Goal: Task Accomplishment & Management: Complete application form

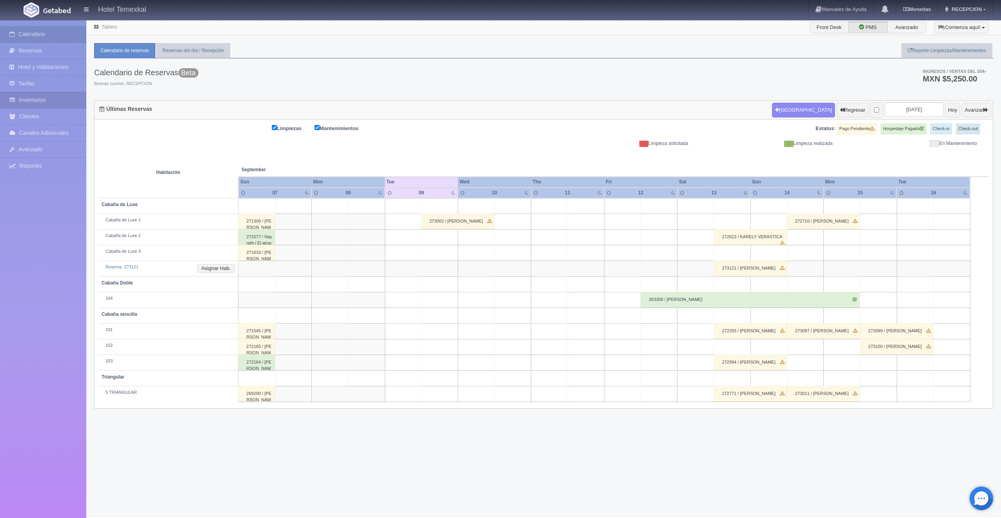
click at [31, 102] on link "Inventarios" at bounding box center [43, 100] width 86 height 16
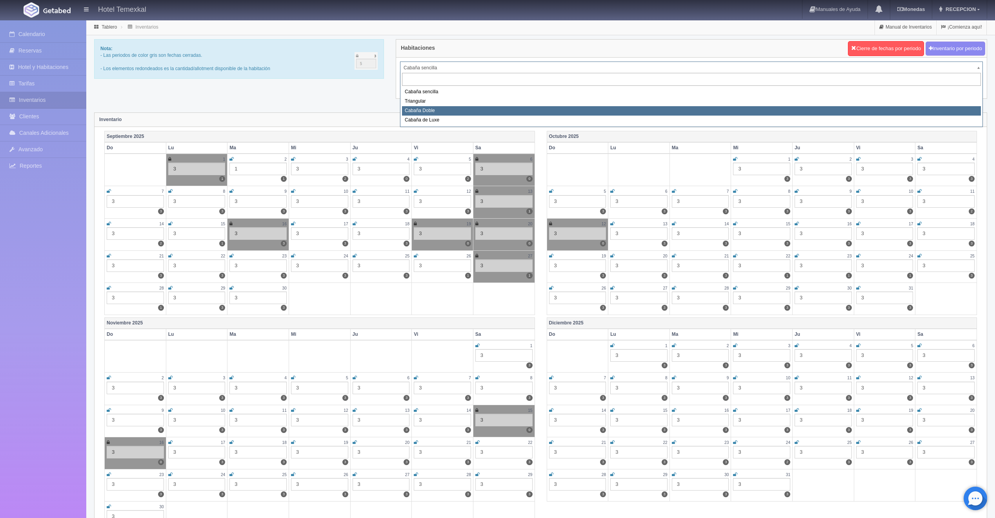
select select "2120"
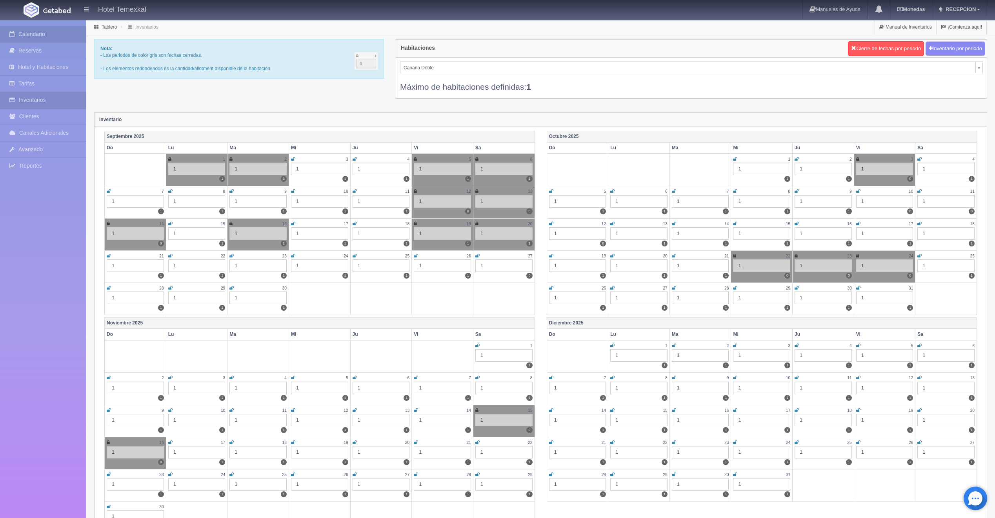
click at [49, 35] on link "Calendario" at bounding box center [43, 34] width 86 height 16
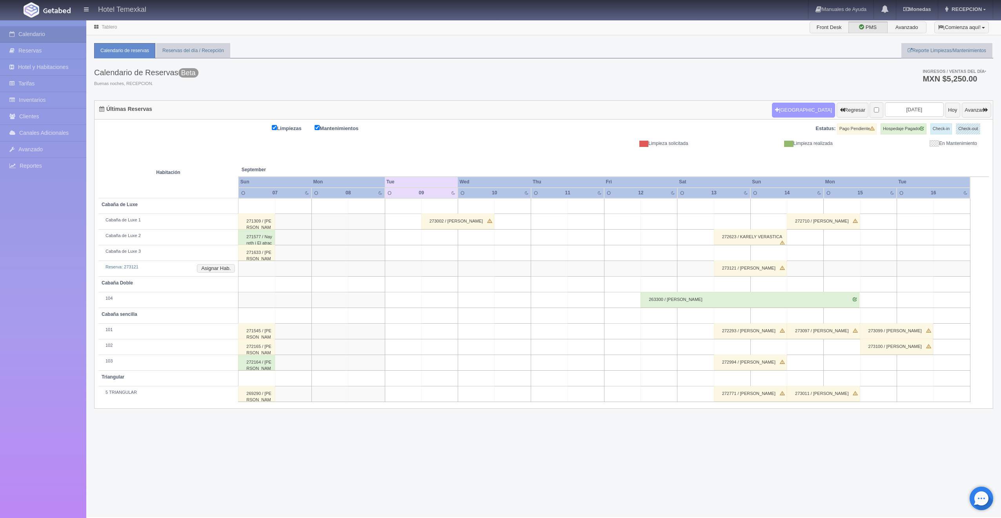
click at [777, 115] on button "Nueva Reserva" at bounding box center [803, 110] width 63 height 15
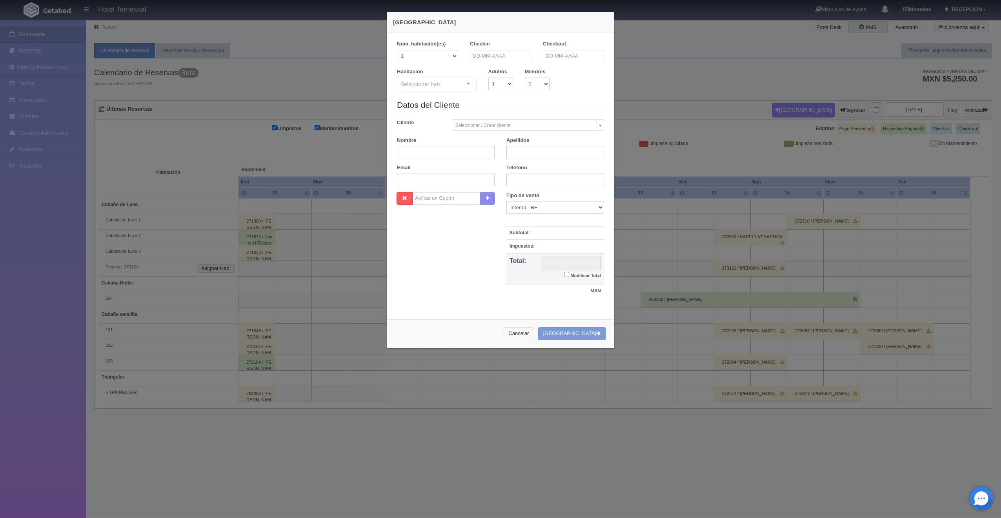
click at [532, 337] on button "Cancelar" at bounding box center [518, 333] width 31 height 13
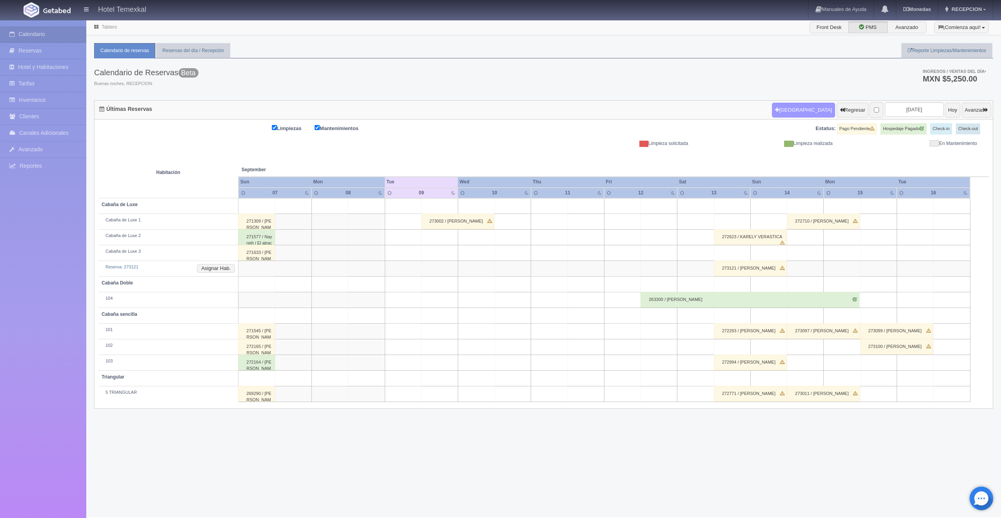
click at [772, 109] on button "Nueva Reserva" at bounding box center [803, 110] width 63 height 15
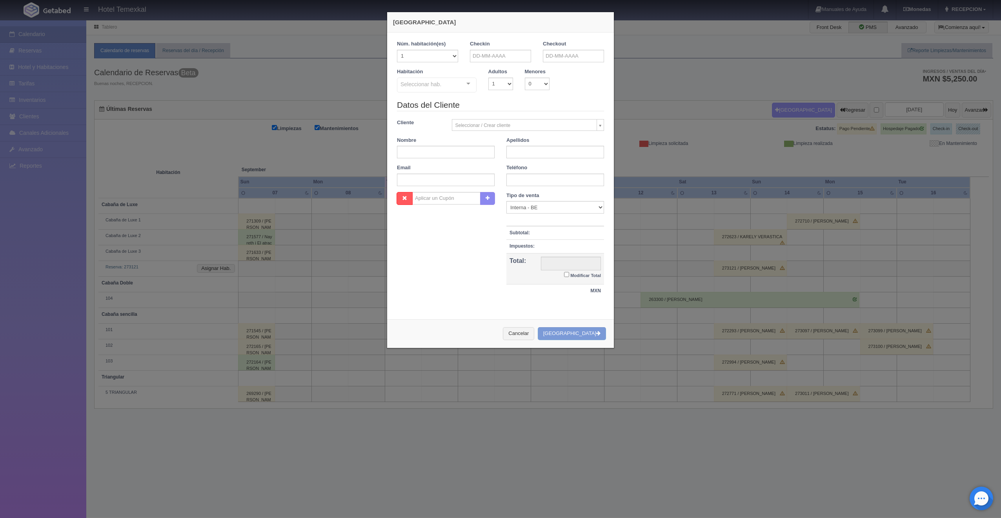
checkbox input "false"
click at [486, 58] on input "text" at bounding box center [500, 56] width 61 height 13
click at [495, 102] on link "9" at bounding box center [496, 104] width 10 height 11
type input "09-09-2025"
checkbox input "false"
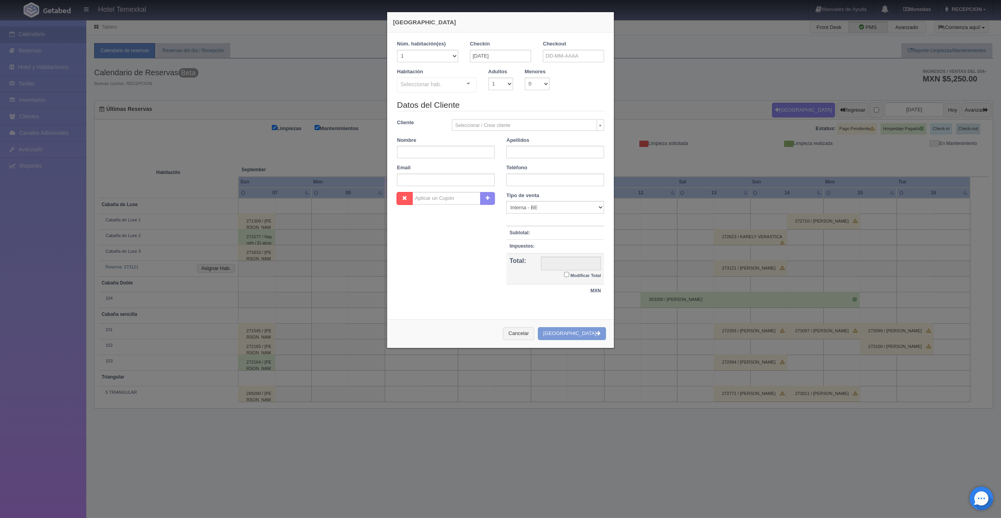
click at [552, 48] on div "Checkout" at bounding box center [573, 51] width 61 height 22
click at [555, 55] on input "text" at bounding box center [573, 56] width 61 height 13
click at [576, 107] on link "10" at bounding box center [580, 104] width 10 height 11
type input "10-09-2025"
click at [462, 85] on div "Seleccionar hab. Cabaña sencilla Cabaña sencilla - Sin asignar 101 102 103 Tria…" at bounding box center [437, 86] width 80 height 16
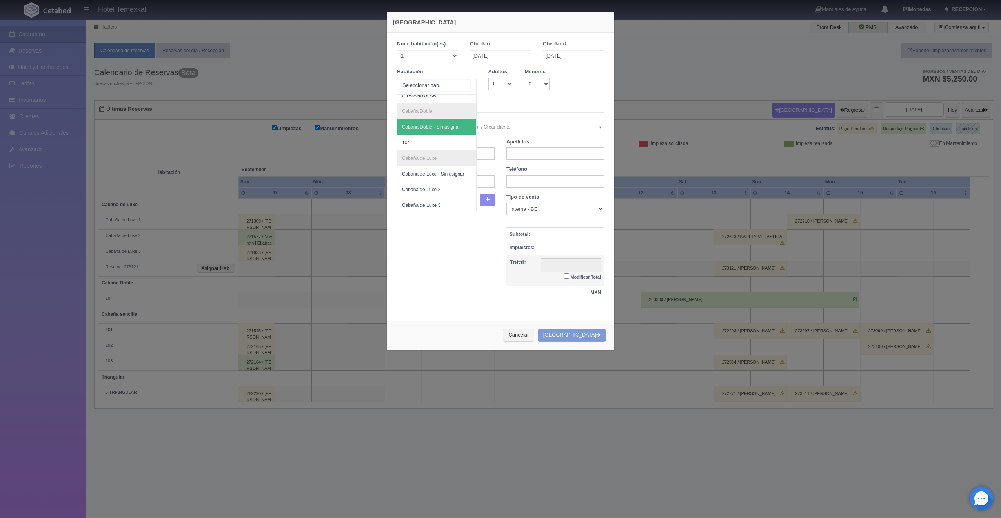
scroll to position [118, 0]
click at [422, 136] on span "104" at bounding box center [436, 142] width 79 height 16
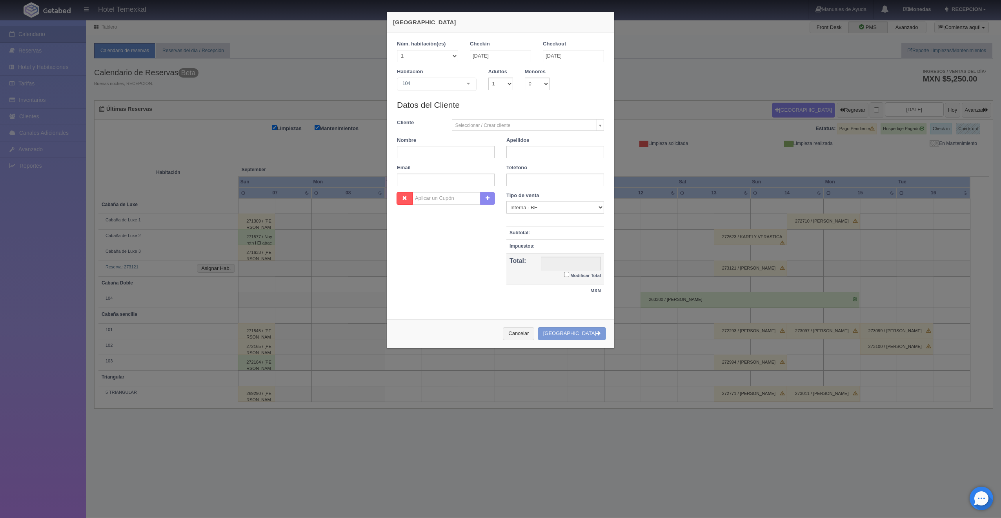
checkbox input "false"
click at [431, 157] on div "Datos del Cliente Cliente Seleccionar / Crear cliente Nuevo Cliente Aaron gil A…" at bounding box center [500, 145] width 219 height 93
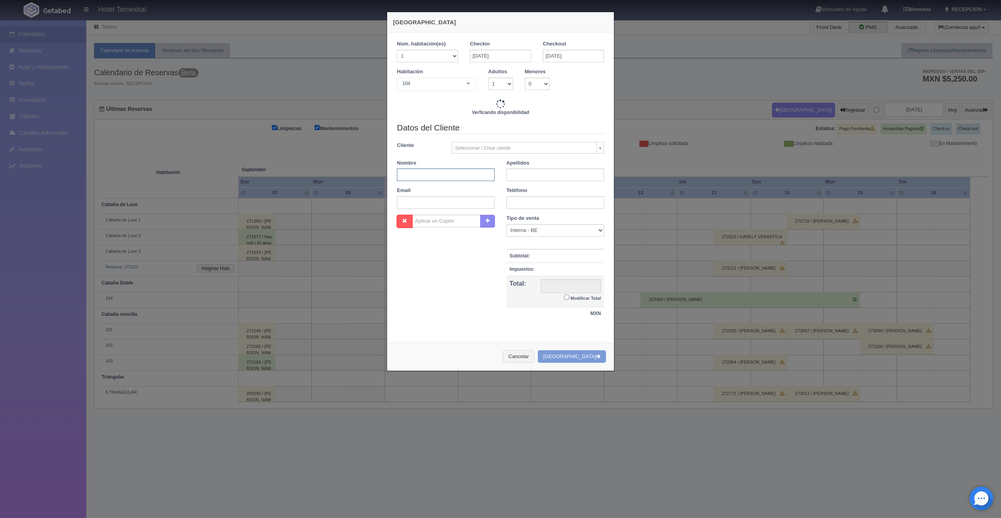
click at [430, 177] on input "text" at bounding box center [446, 175] width 98 height 13
type input "4000.00"
checkbox input "false"
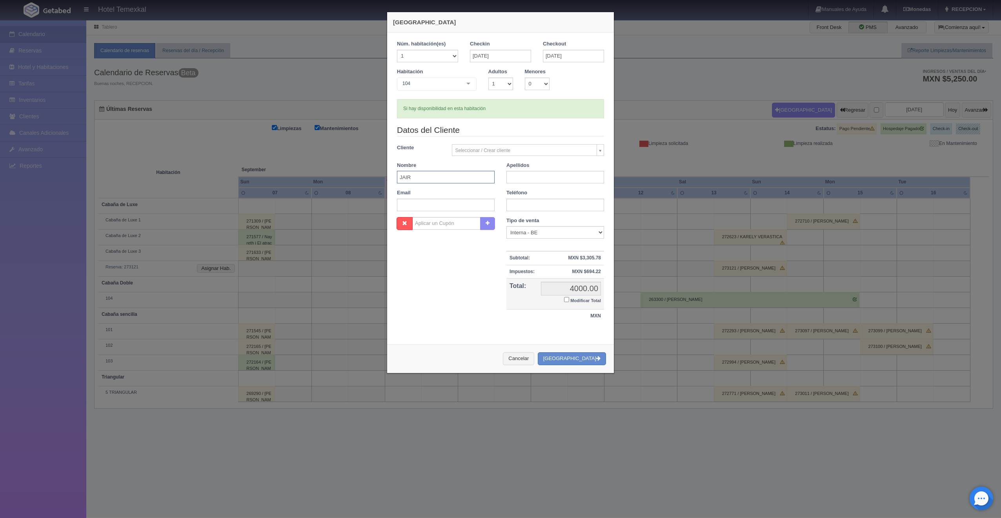
type input "JAIR"
click at [546, 176] on input "text" at bounding box center [555, 177] width 98 height 13
type input "TEMOZTLIN"
click at [564, 293] on input "4000.00" at bounding box center [571, 289] width 60 height 14
click at [566, 303] on label "Modificar Total" at bounding box center [582, 300] width 37 height 9
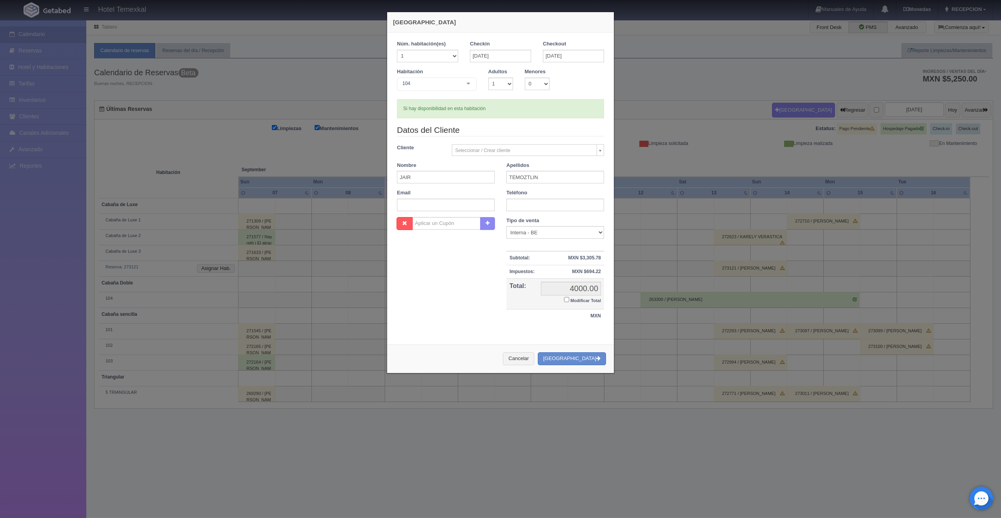
click at [566, 302] on input "Modificar Total" at bounding box center [566, 299] width 5 height 5
checkbox input "true"
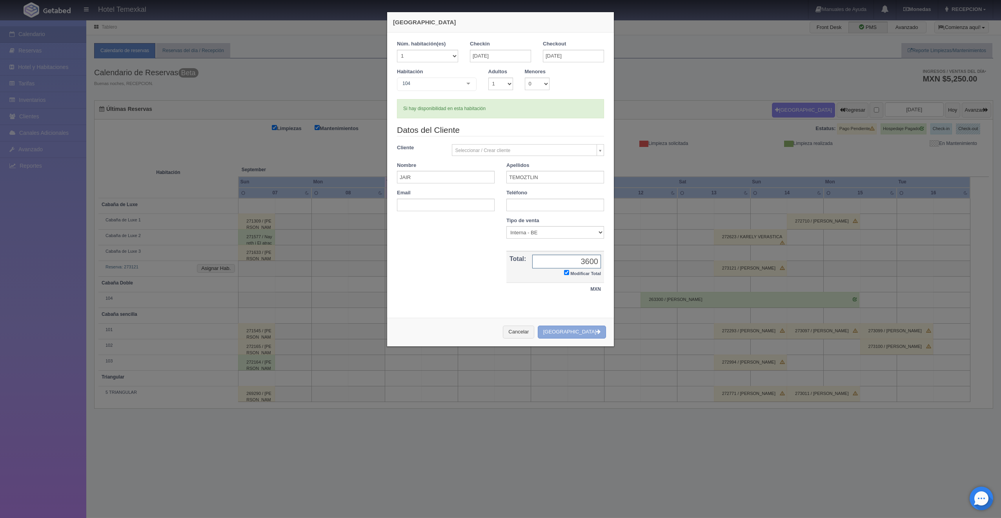
type input "3600"
click at [577, 333] on button "Crear Reserva" at bounding box center [572, 332] width 68 height 13
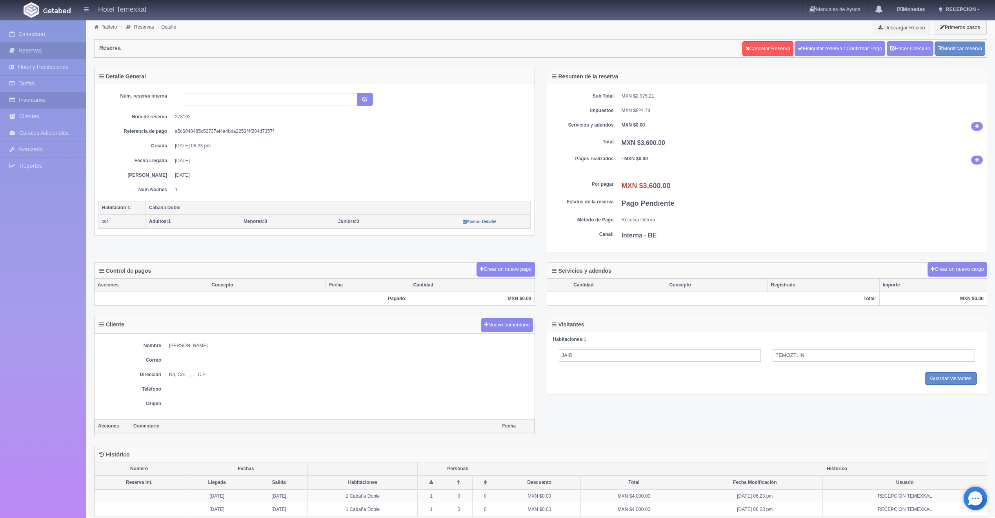
click at [32, 97] on link "Inventarios" at bounding box center [43, 100] width 86 height 16
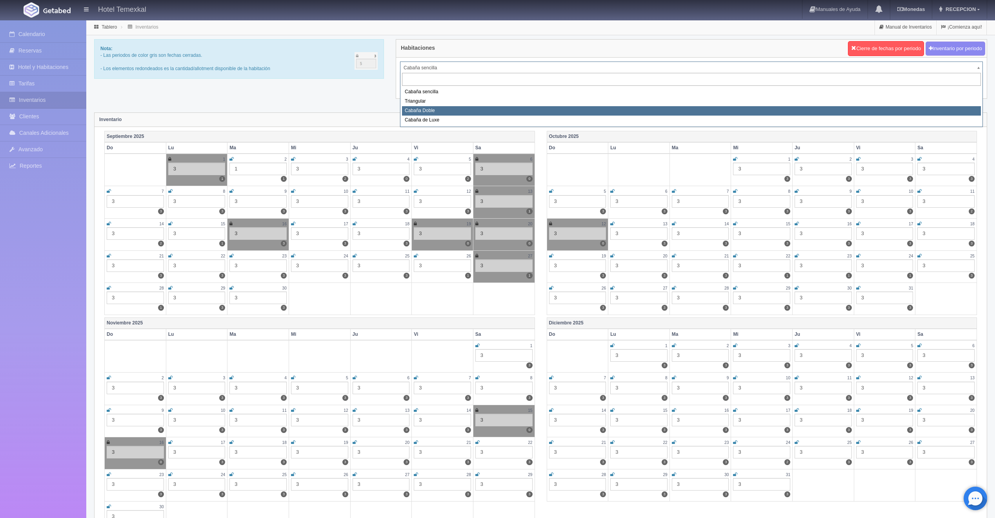
select select "2120"
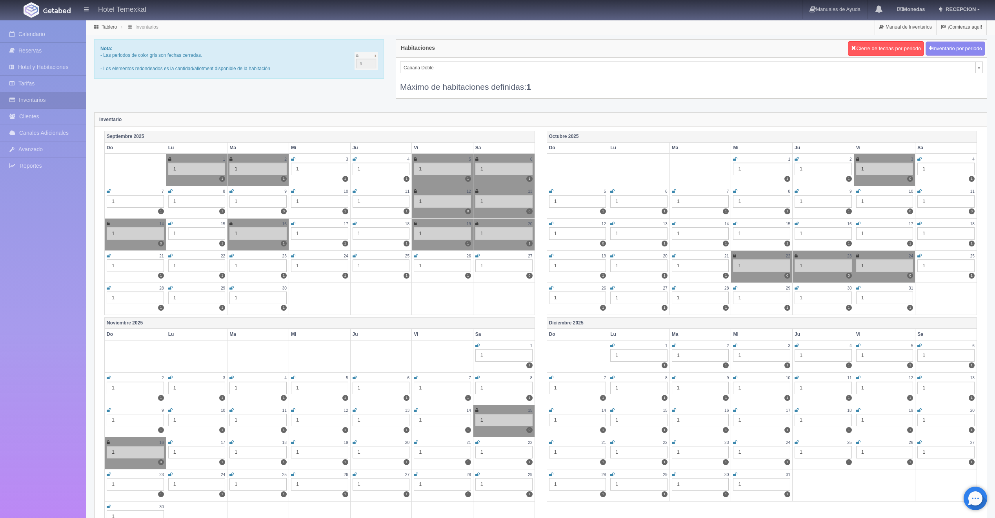
click at [291, 191] on icon at bounding box center [293, 191] width 4 height 5
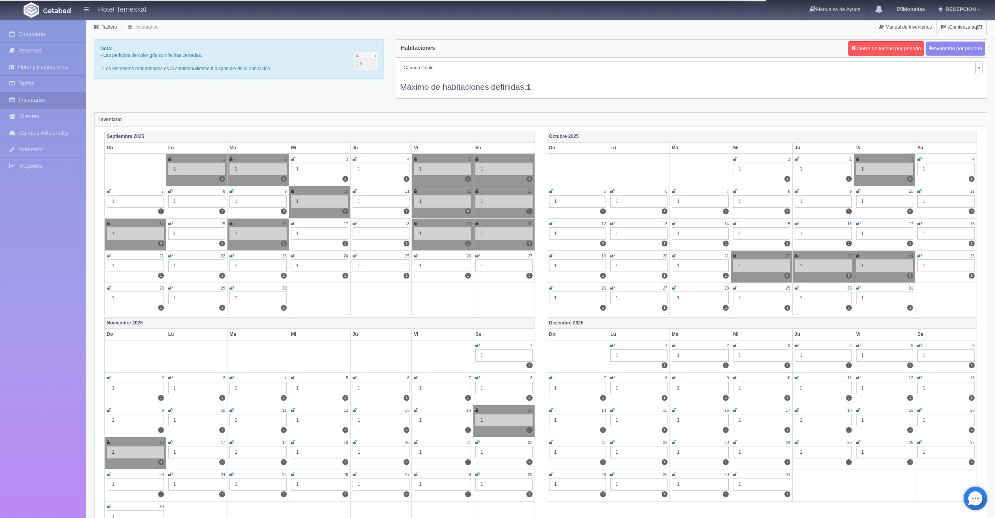
click at [231, 191] on icon at bounding box center [231, 191] width 4 height 5
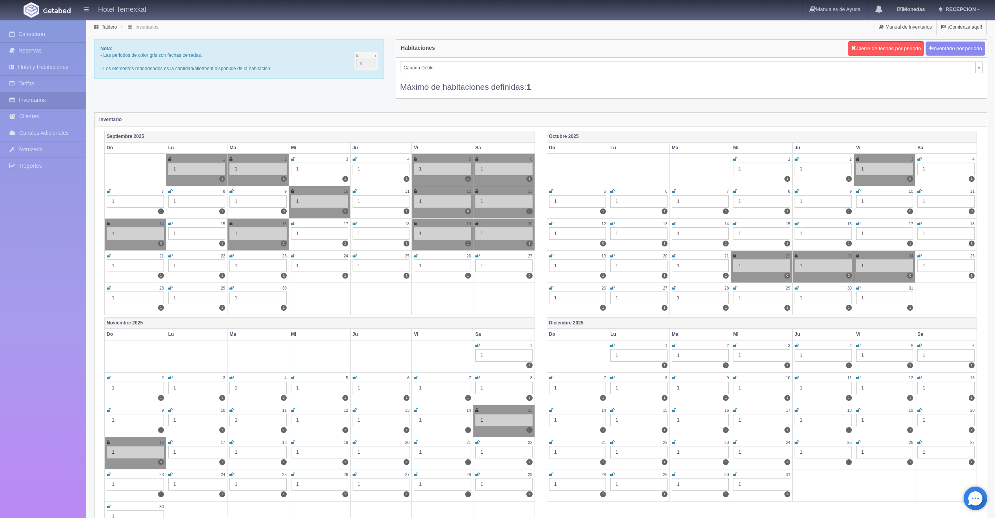
click at [354, 189] on icon at bounding box center [355, 191] width 4 height 5
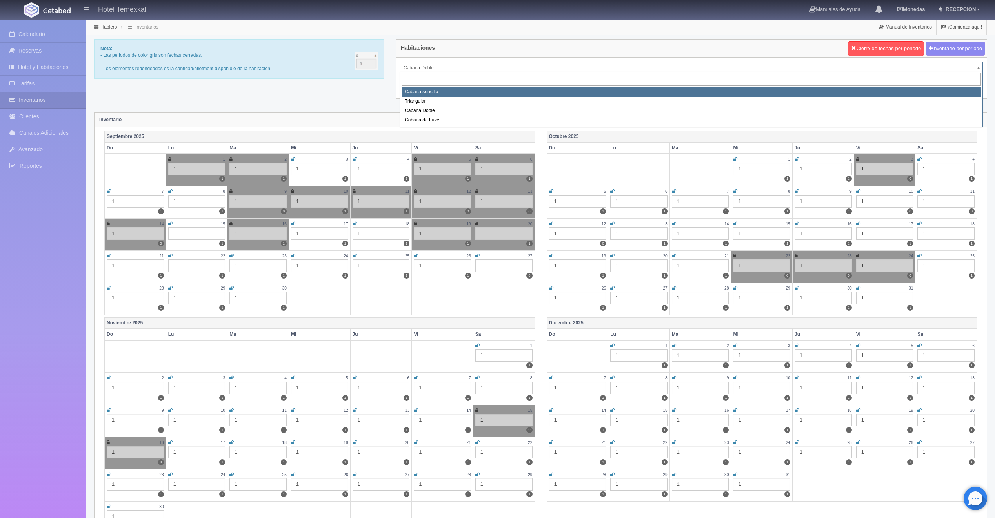
select select "2118"
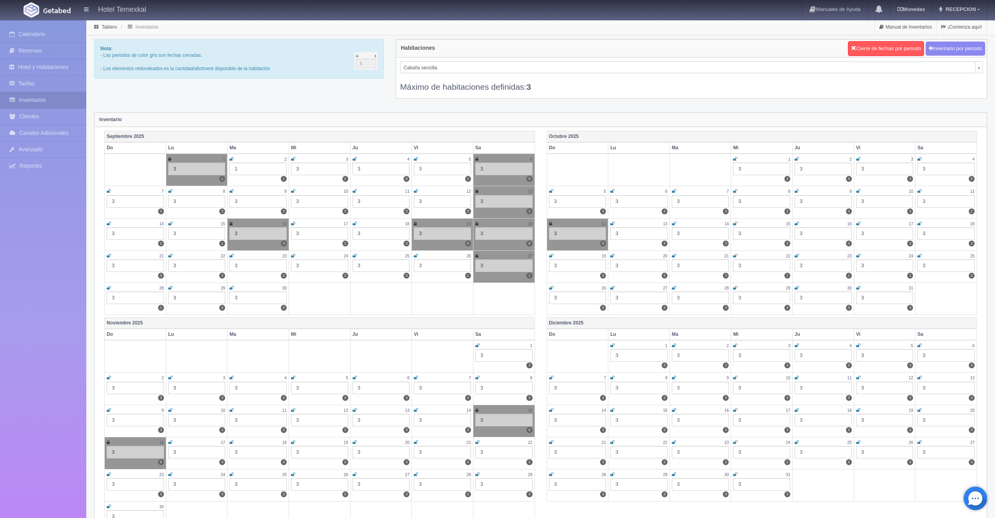
click at [428, 73] on div "Máximo de habitaciones definidas: 3" at bounding box center [691, 82] width 583 height 19
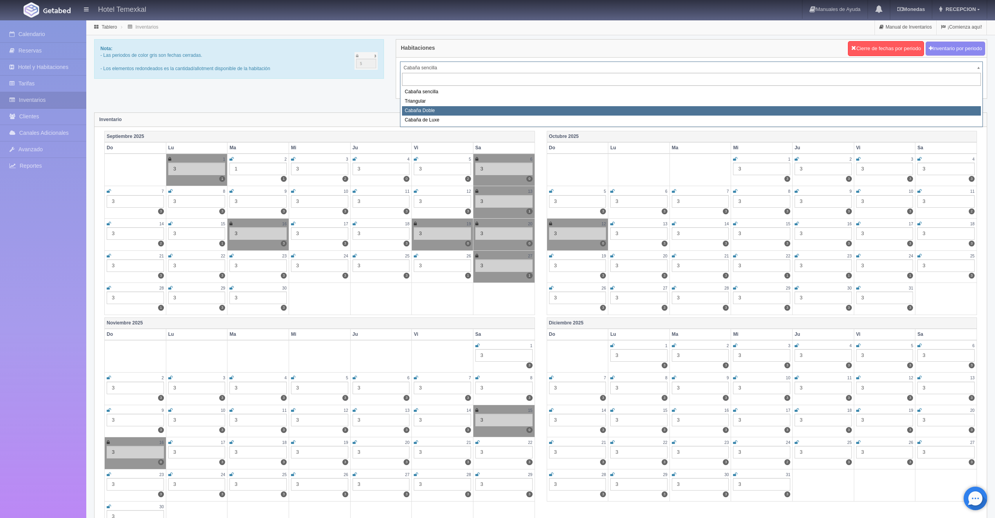
select select "2120"
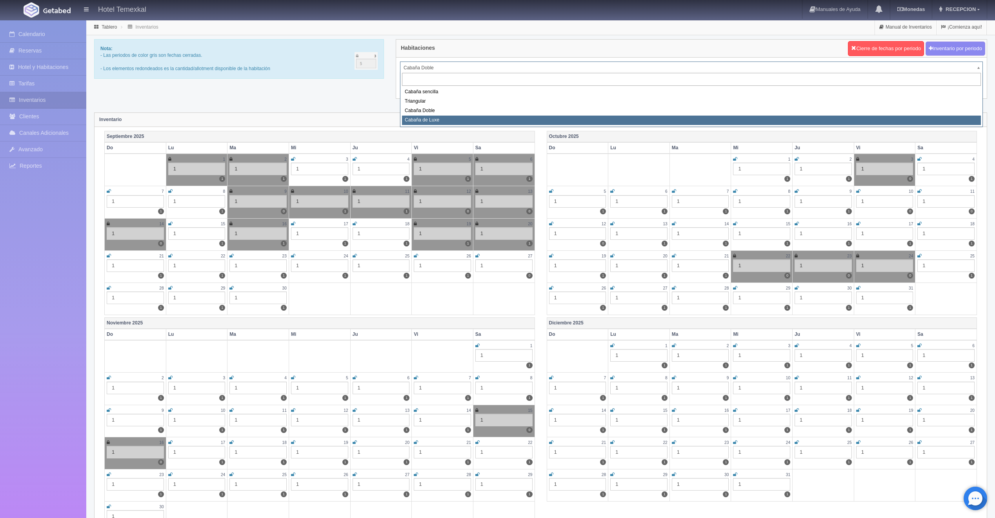
select select "2121"
